Goal: Task Accomplishment & Management: Manage account settings

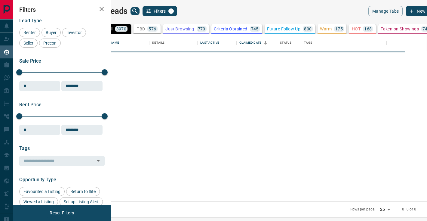
scroll to position [167, 313]
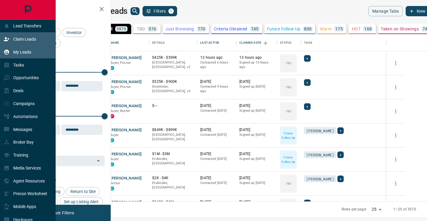
click at [9, 45] on div "Claim Leads" at bounding box center [28, 39] width 56 height 13
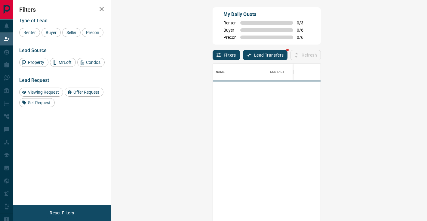
scroll to position [167, 303]
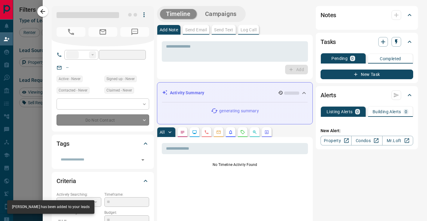
type input "**"
type input "**********"
type input "**"
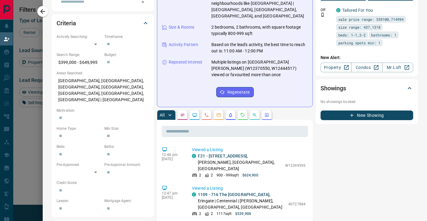
scroll to position [0, 0]
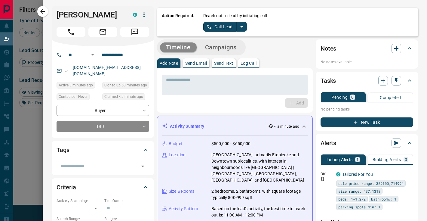
click at [241, 25] on icon "split button" at bounding box center [241, 26] width 7 height 7
click at [248, 96] on div "* ​ Add" at bounding box center [235, 90] width 146 height 35
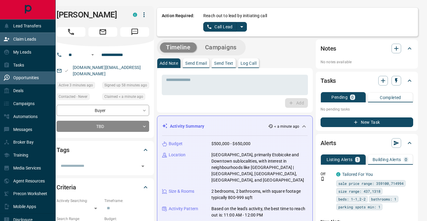
click at [32, 72] on div "Opportunities" at bounding box center [28, 77] width 56 height 13
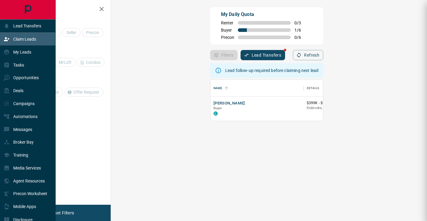
scroll to position [41, 303]
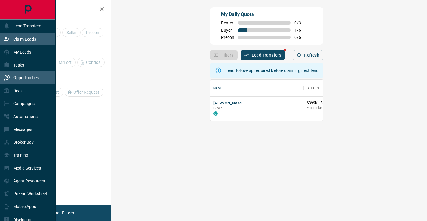
click at [24, 81] on div "Opportunities" at bounding box center [21, 78] width 35 height 10
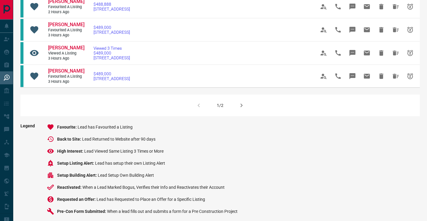
scroll to position [439, 0]
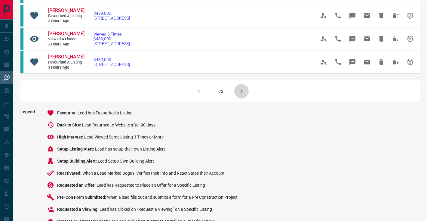
click at [242, 95] on icon "button" at bounding box center [241, 90] width 7 height 7
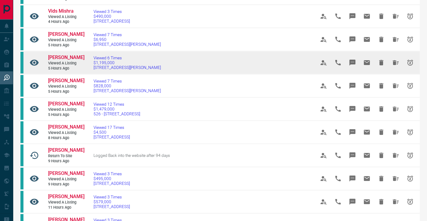
scroll to position [71, 0]
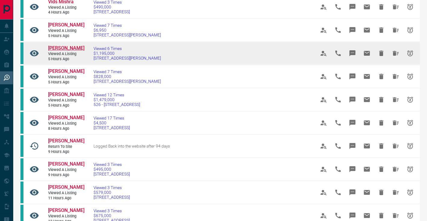
click at [69, 49] on span "[PERSON_NAME]" at bounding box center [66, 48] width 36 height 6
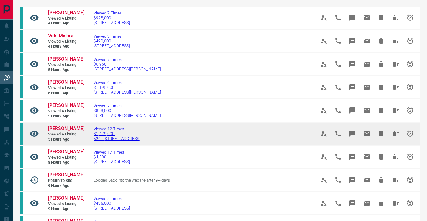
scroll to position [0, 0]
